Goal: Information Seeking & Learning: Learn about a topic

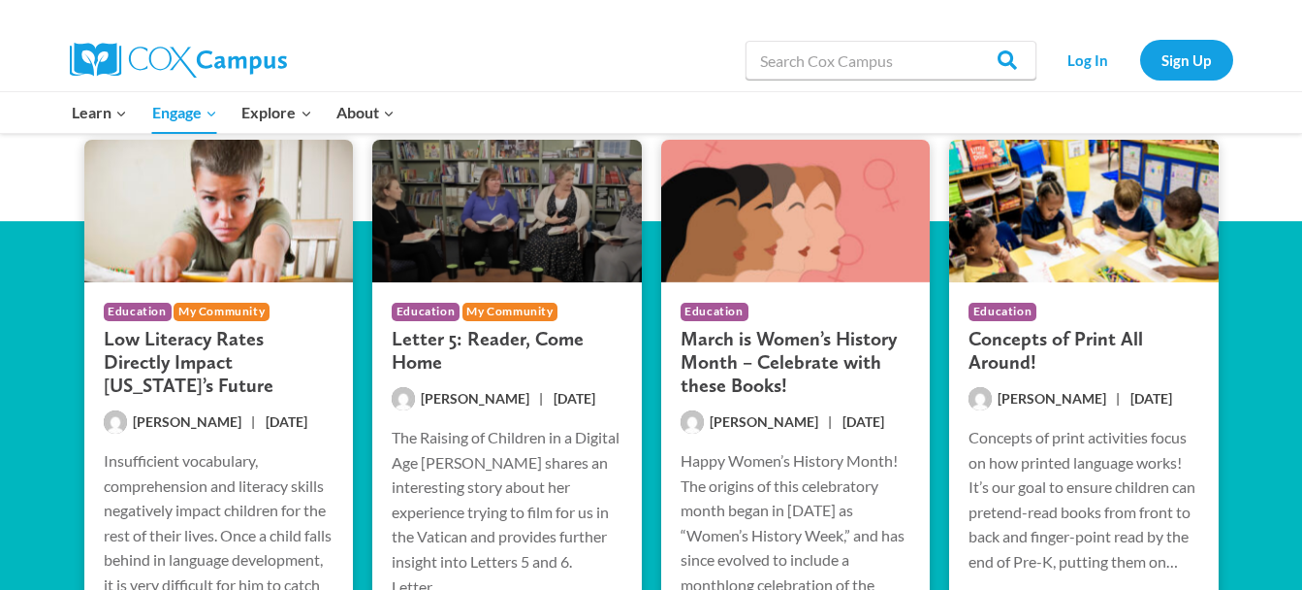
scroll to position [3679, 0]
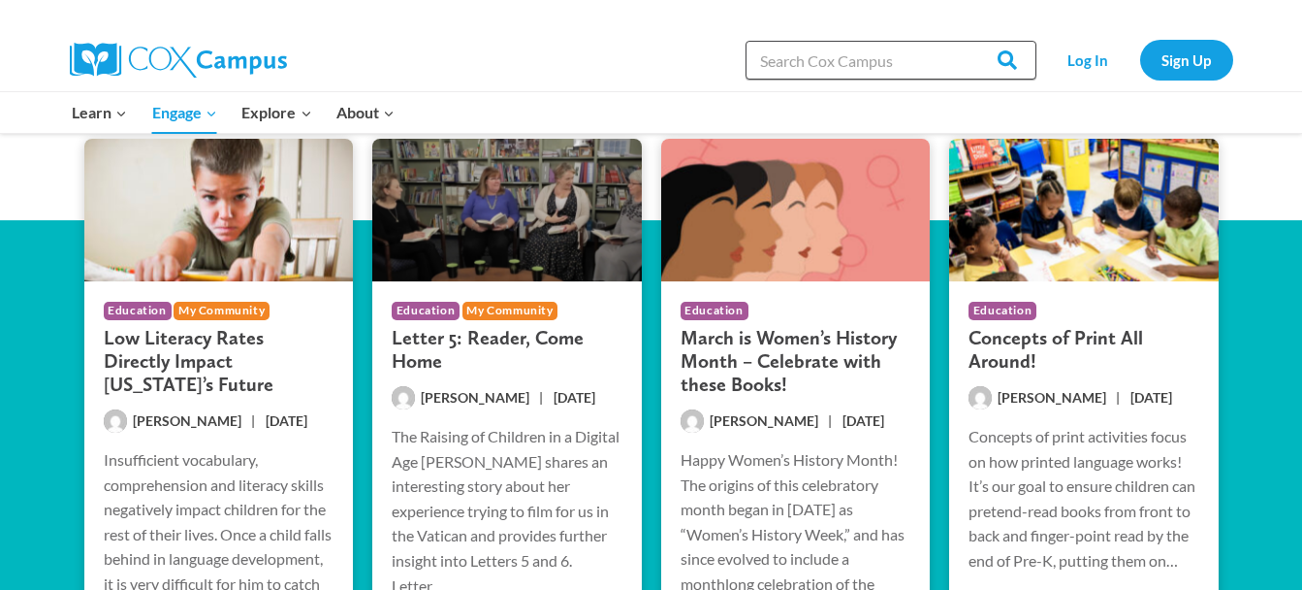
click at [860, 74] on input "Search in [URL][DOMAIN_NAME]" at bounding box center [891, 60] width 291 height 39
type input "reading multiple times"
click at [961, 41] on input "Search" at bounding box center [999, 60] width 76 height 39
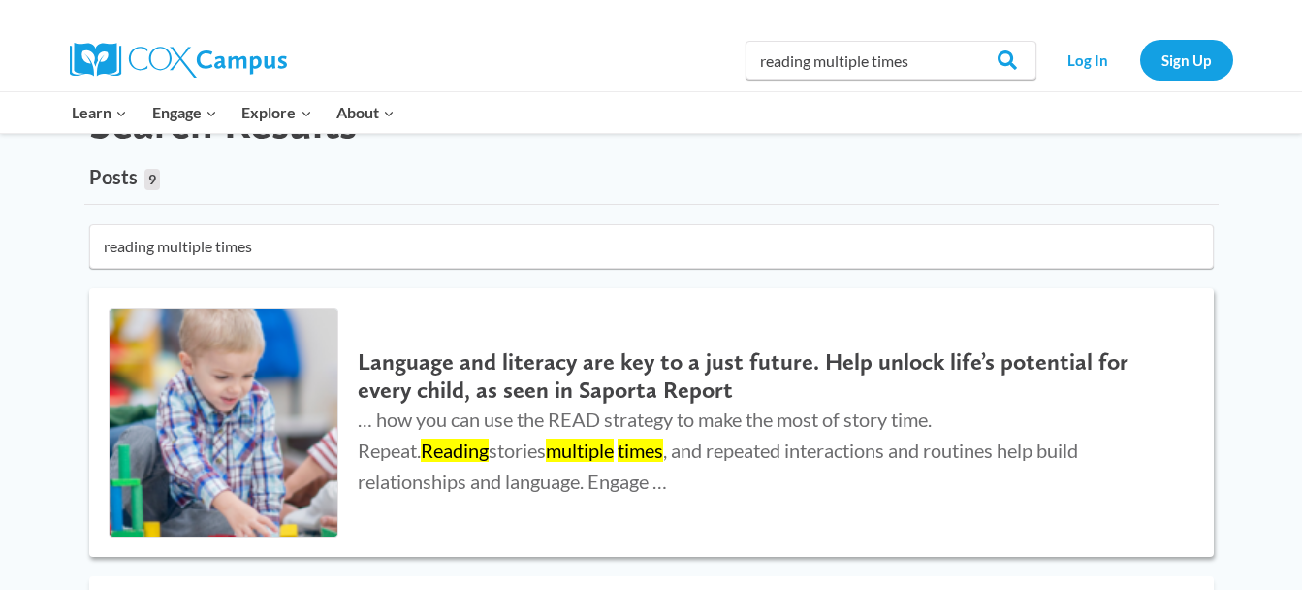
scroll to position [95, 0]
click at [608, 384] on h2 "Language and literacy are key to a just future. Help unlock life’s potential fo…" at bounding box center [766, 375] width 816 height 56
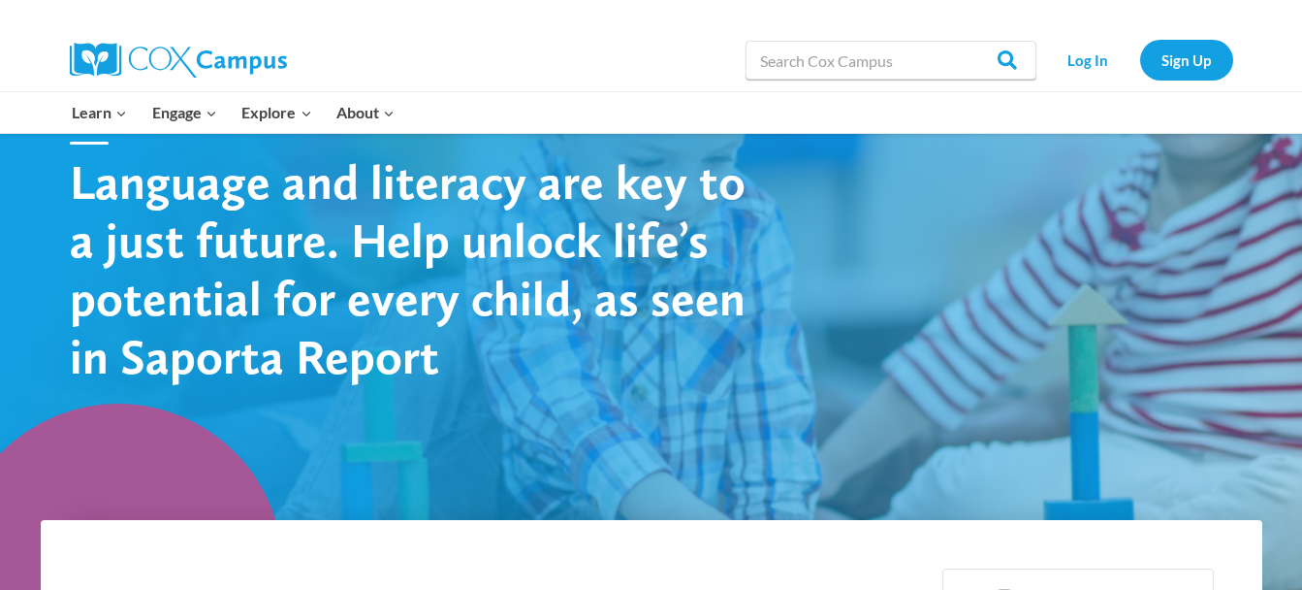
scroll to position [156, 0]
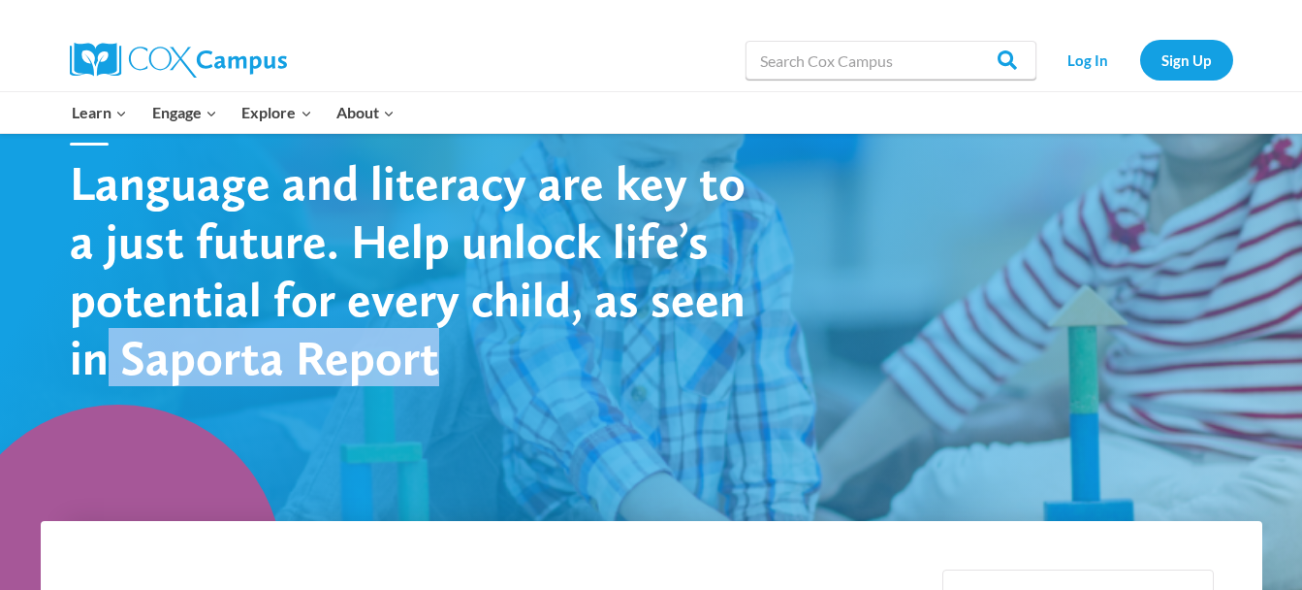
drag, startPoint x: 434, startPoint y: 363, endPoint x: 112, endPoint y: 375, distance: 323.1
click at [112, 375] on h1 "Language and literacy are key to a just future. Help unlock life’s potential fo…" at bounding box center [409, 269] width 679 height 233
copy h1 "Saporta Report"
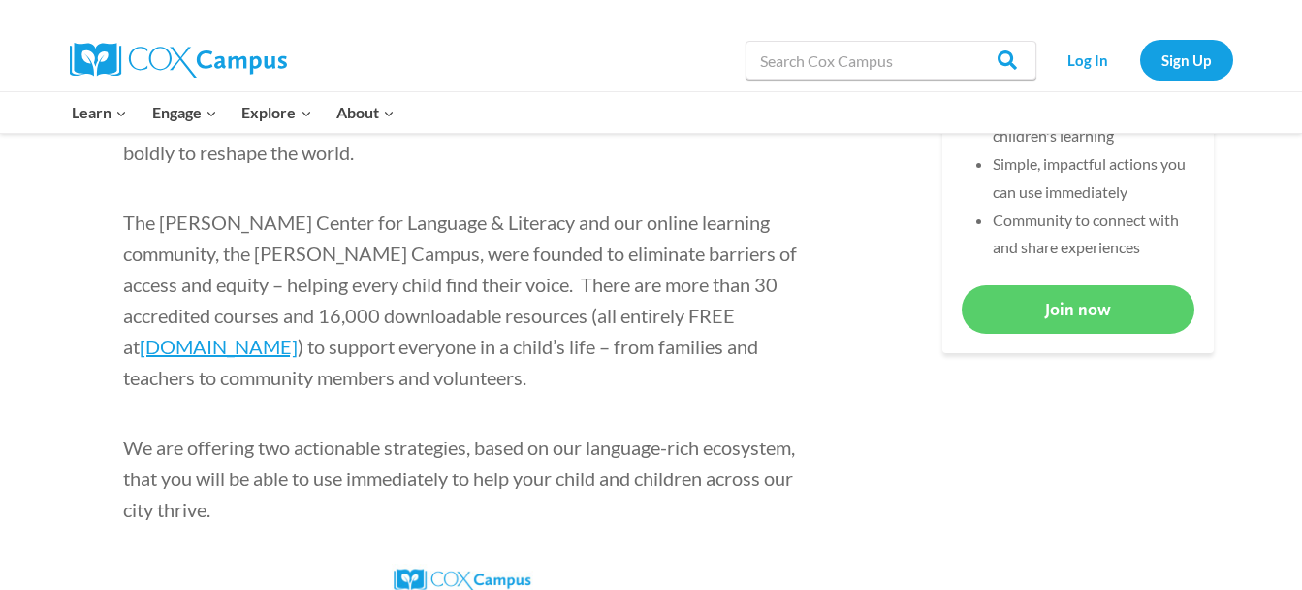
scroll to position [968, 0]
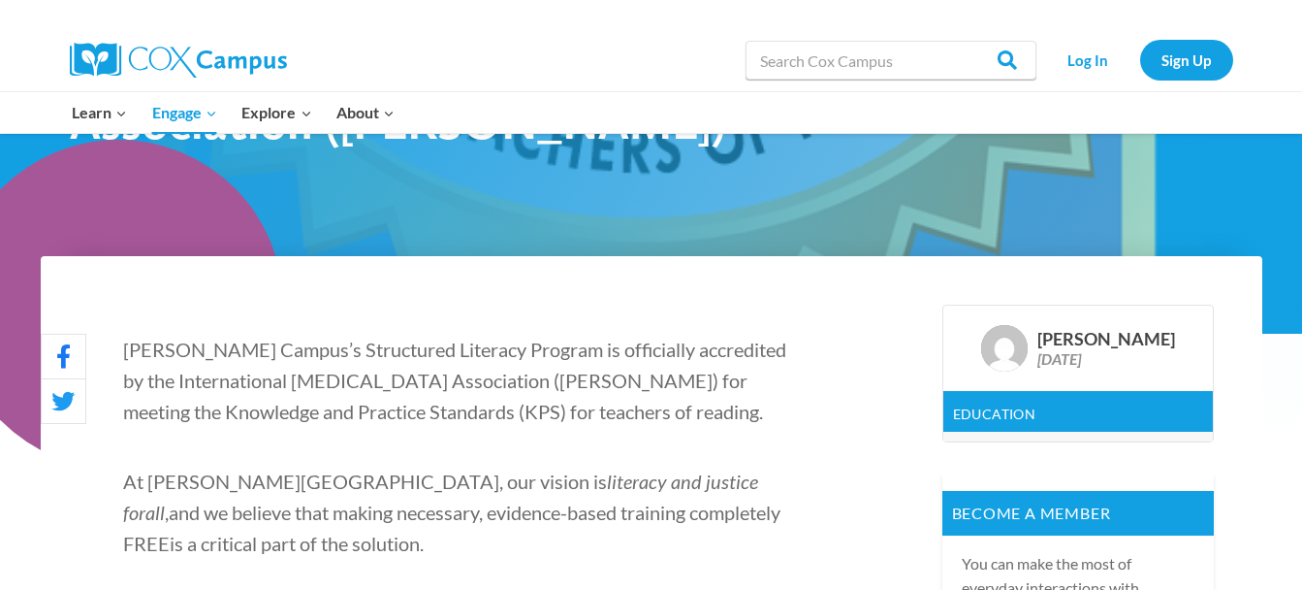
scroll to position [422, 0]
